Goal: Task Accomplishment & Management: Manage account settings

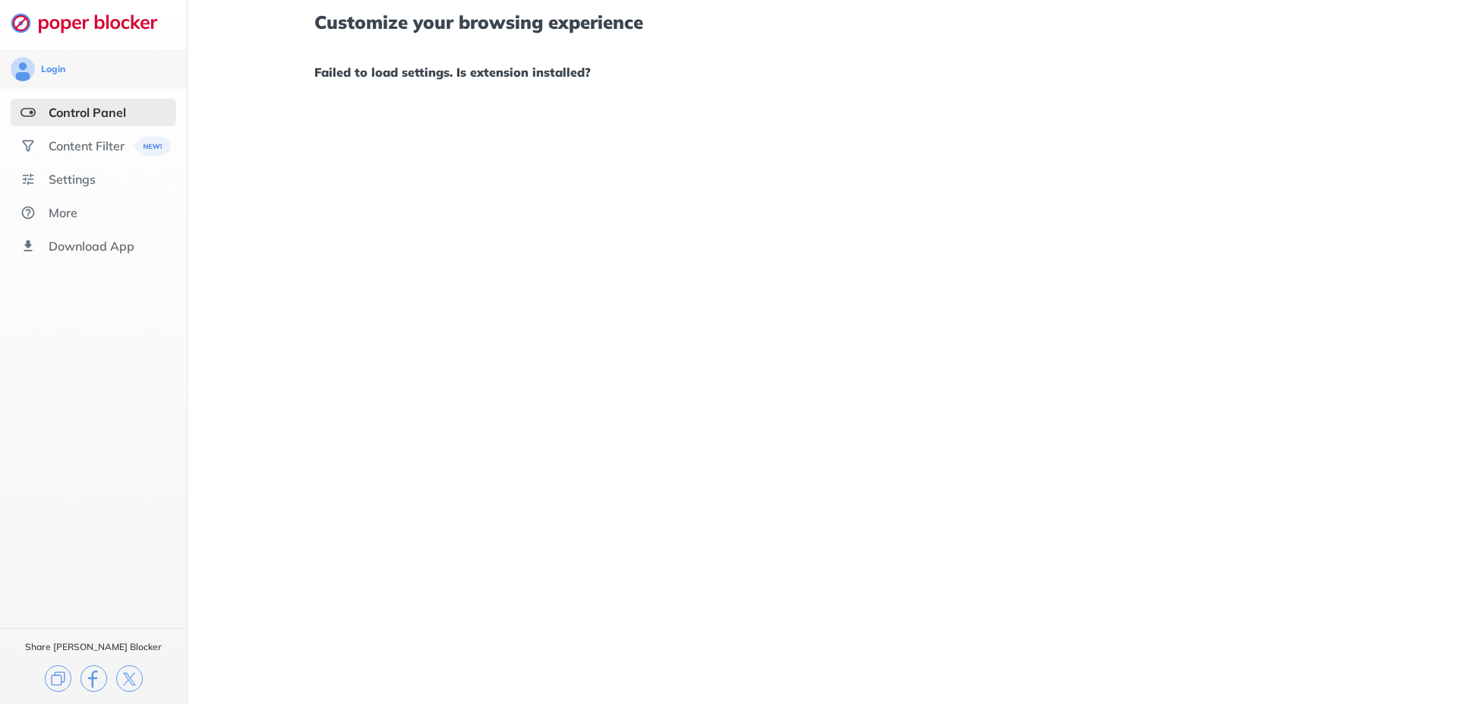
click at [1413, 312] on div "Customize your browsing experience Failed to load settings. Is extension instal…" at bounding box center [823, 352] width 1270 height 704
click at [93, 178] on div "Settings" at bounding box center [72, 179] width 47 height 15
click at [1029, 180] on div "Customize your browsing experience Failed to load settings. Is extension instal…" at bounding box center [823, 352] width 1270 height 704
